Goal: Task Accomplishment & Management: Use online tool/utility

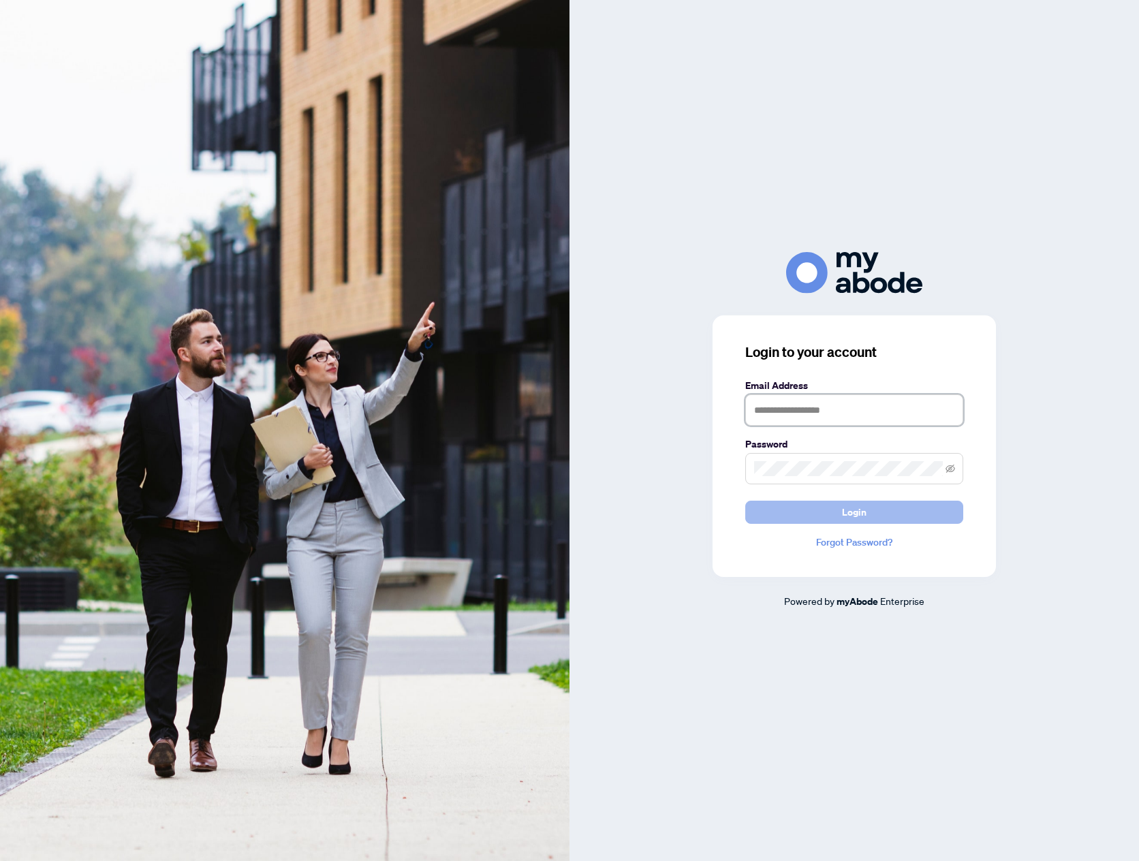
type input "**********"
click at [874, 514] on button "Login" at bounding box center [854, 512] width 218 height 23
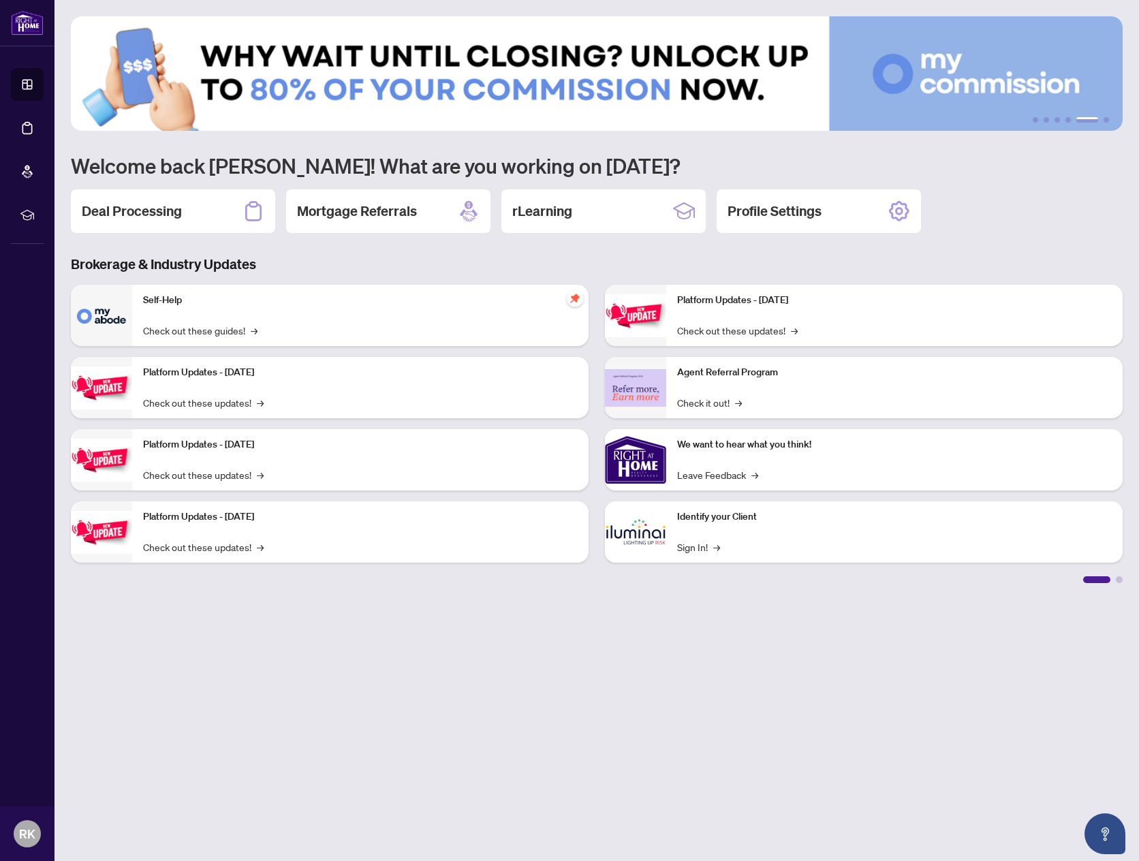
click at [163, 206] on h2 "Deal Processing" at bounding box center [132, 211] width 100 height 19
